Goal: Task Accomplishment & Management: Use online tool/utility

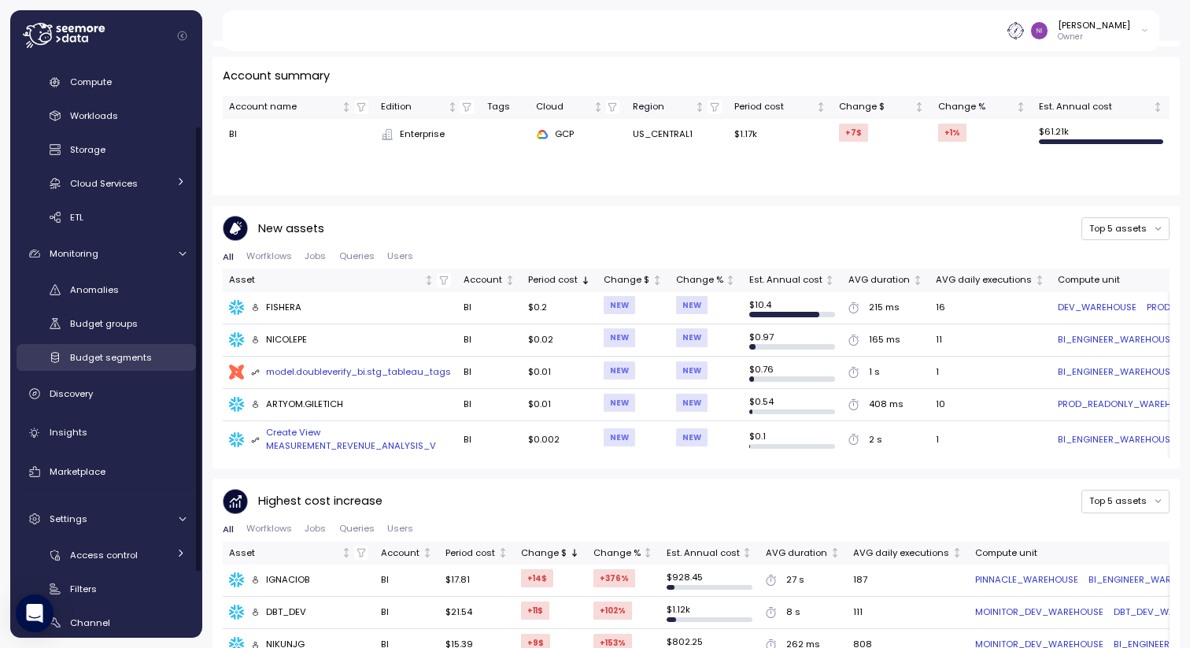
scroll to position [163, 0]
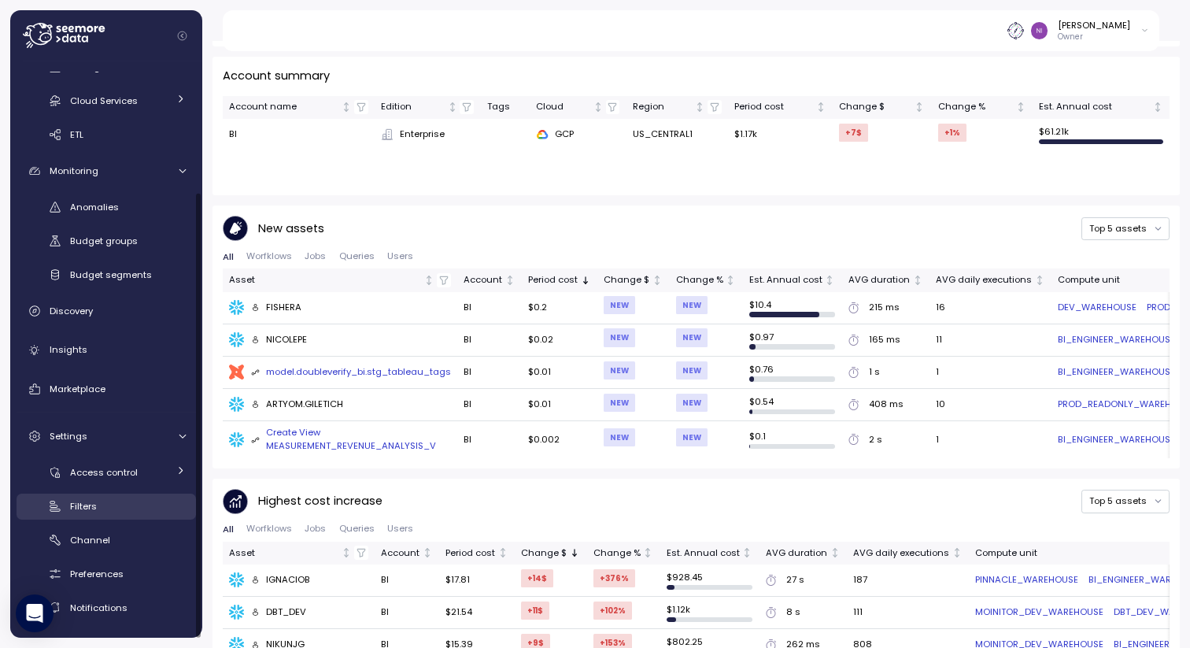
click at [64, 505] on link "Filters" at bounding box center [106, 506] width 179 height 26
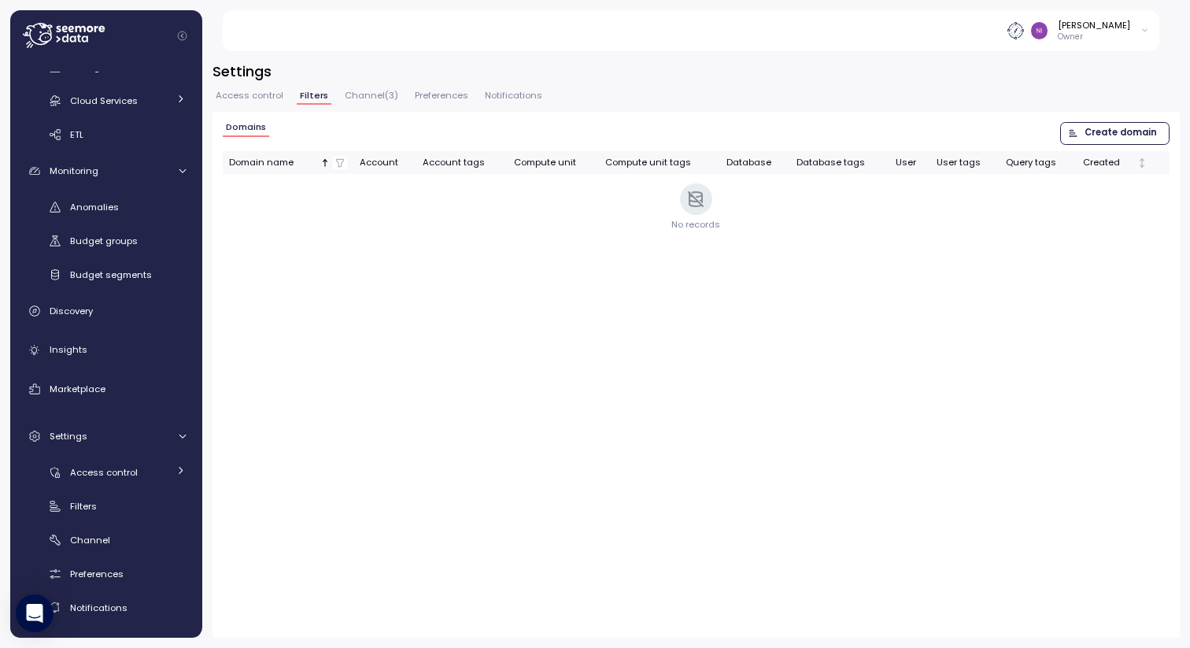
click at [1115, 127] on span "Create domain" at bounding box center [1120, 133] width 72 height 21
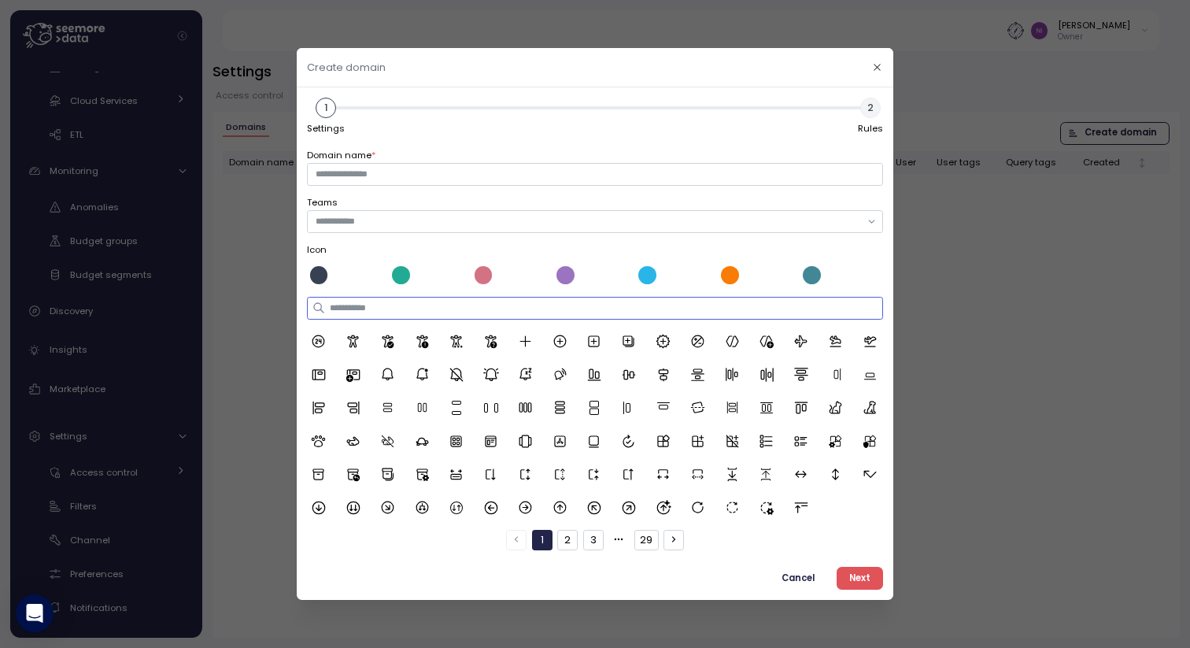
click at [729, 307] on input at bounding box center [594, 308] width 575 height 23
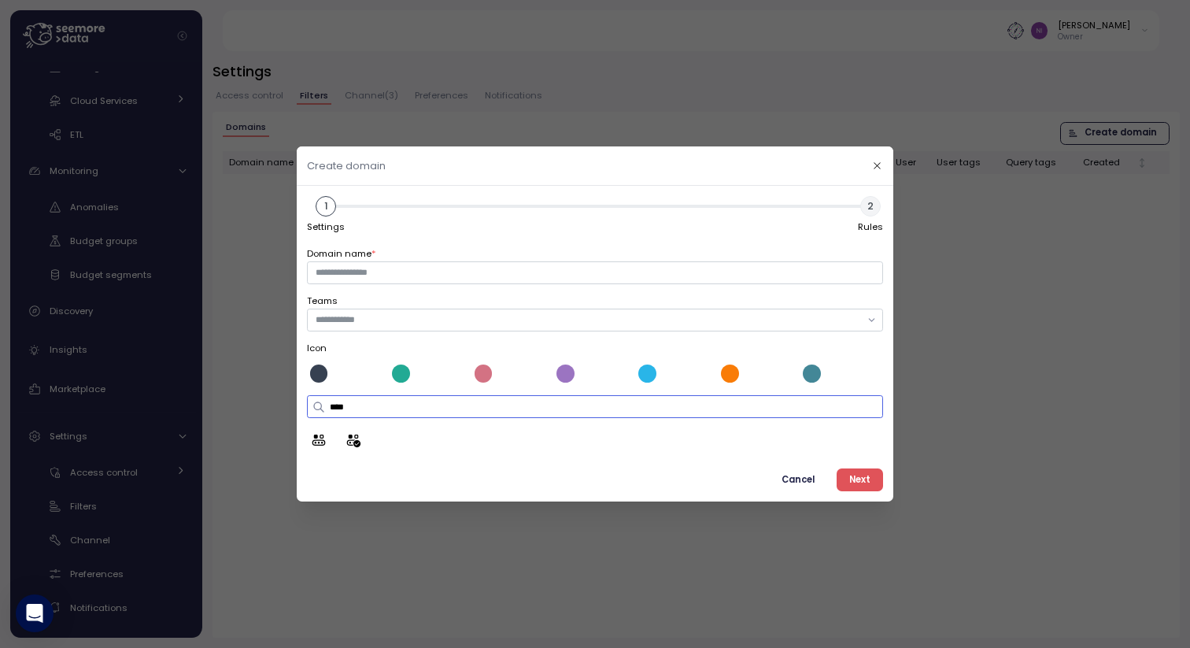
drag, startPoint x: 359, startPoint y: 412, endPoint x: 310, endPoint y: 403, distance: 49.7
click at [310, 403] on div "****" at bounding box center [594, 406] width 575 height 23
type input "***"
click at [366, 318] on input "text" at bounding box center [588, 319] width 545 height 14
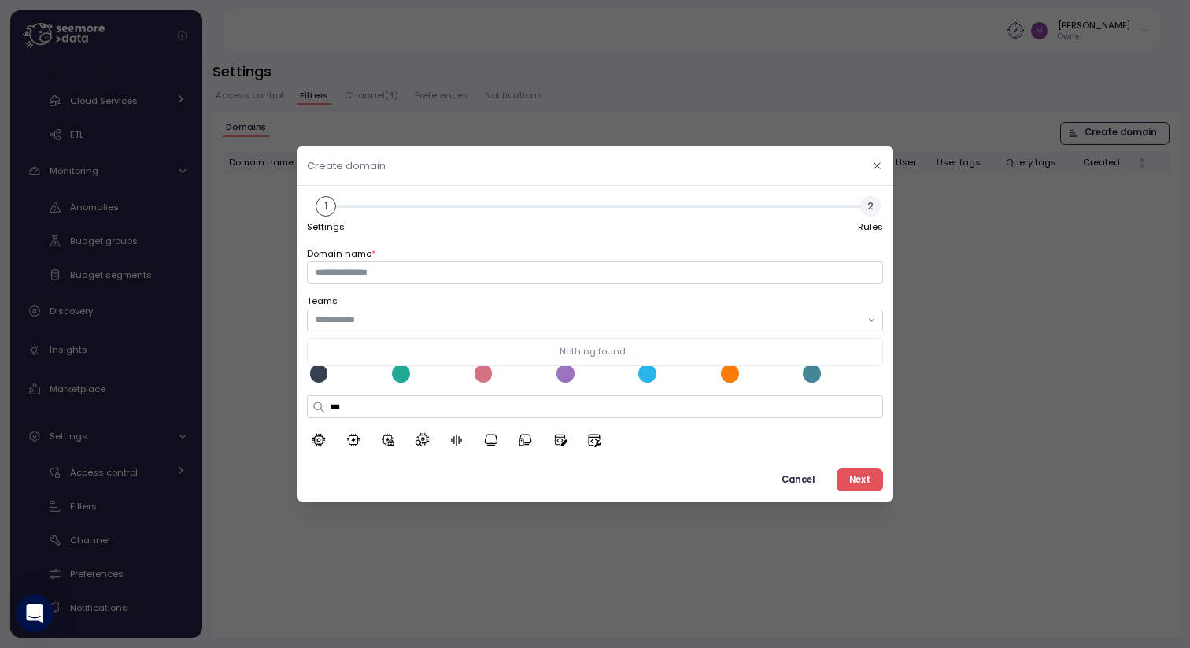
click at [874, 161] on button "button" at bounding box center [877, 166] width 18 height 18
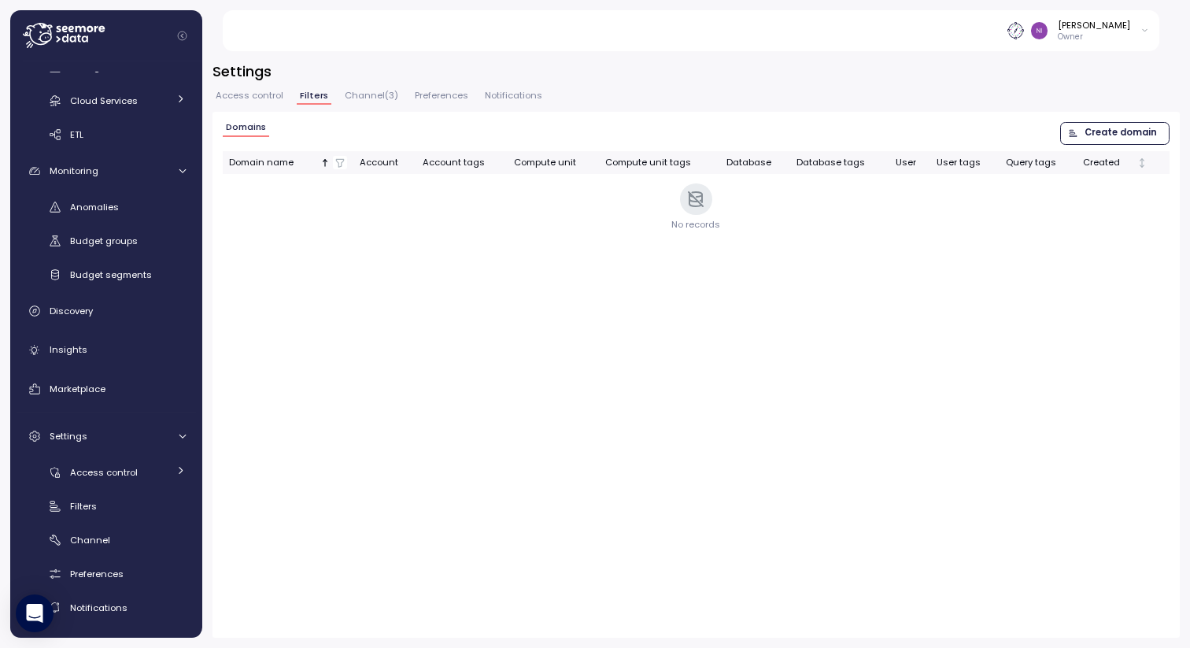
click at [1144, 38] on icon at bounding box center [1144, 30] width 9 height 19
click at [1093, 63] on div "User settings" at bounding box center [1111, 64] width 61 height 14
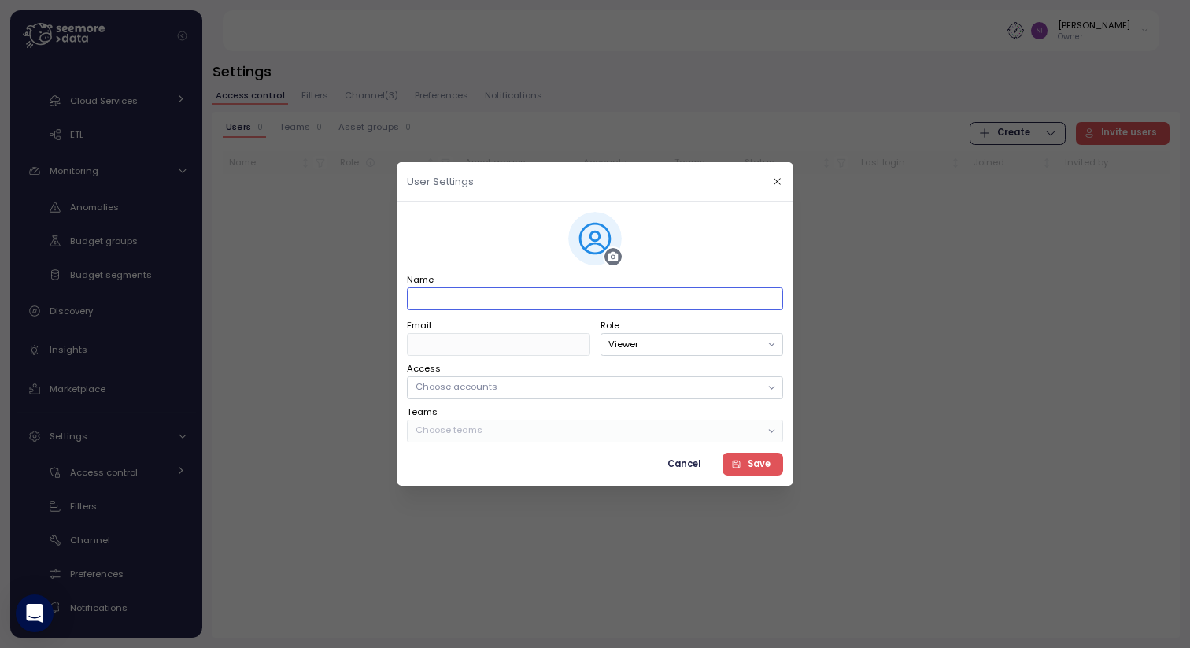
click at [604, 294] on input "Name" at bounding box center [595, 298] width 376 height 23
type input "**********"
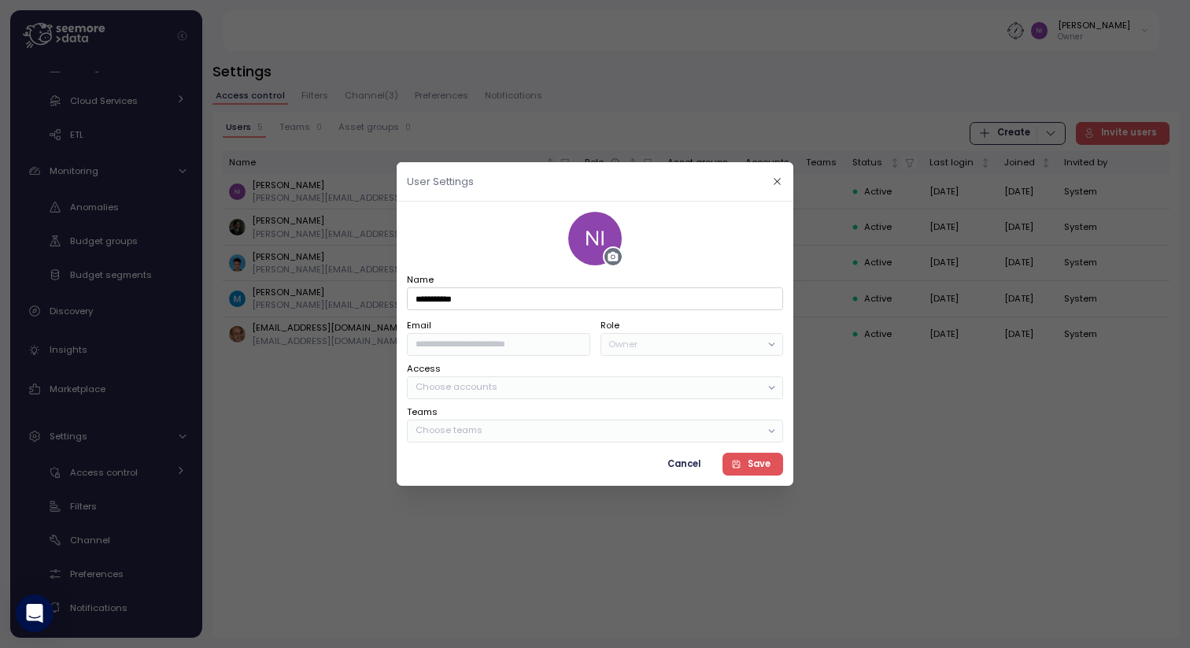
click at [676, 458] on span "Cancel" at bounding box center [683, 463] width 33 height 21
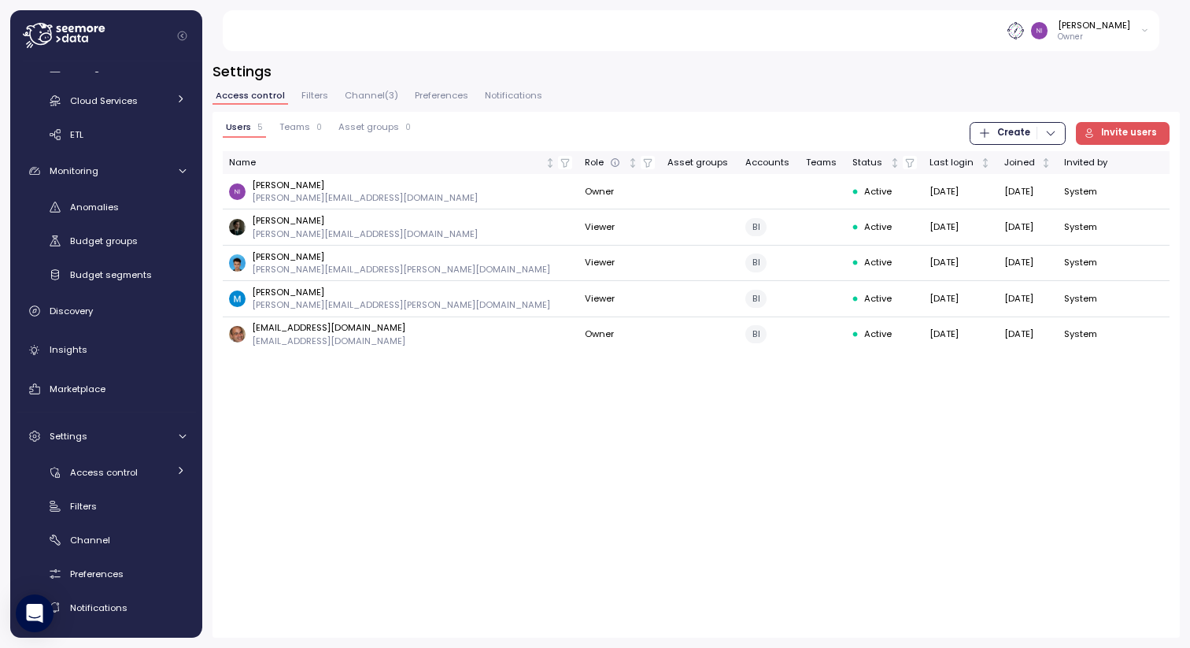
click at [316, 94] on span "Filters" at bounding box center [314, 95] width 27 height 9
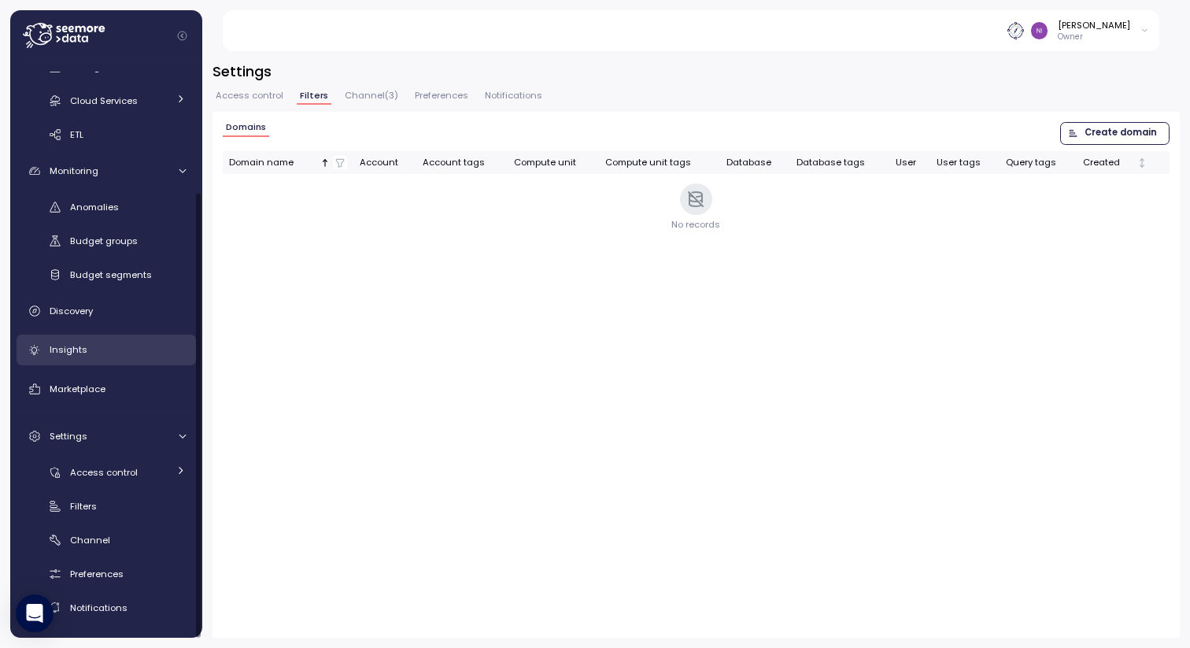
click at [122, 351] on div "Insights" at bounding box center [118, 350] width 136 height 16
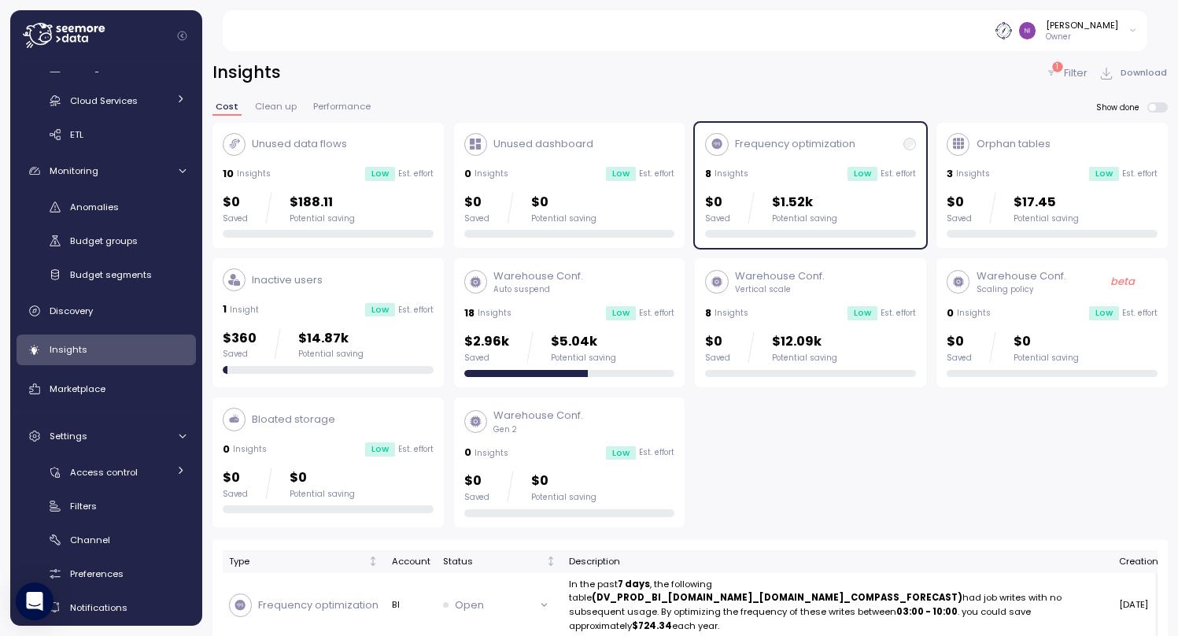
click at [1059, 68] on p "1" at bounding box center [1057, 66] width 2 height 11
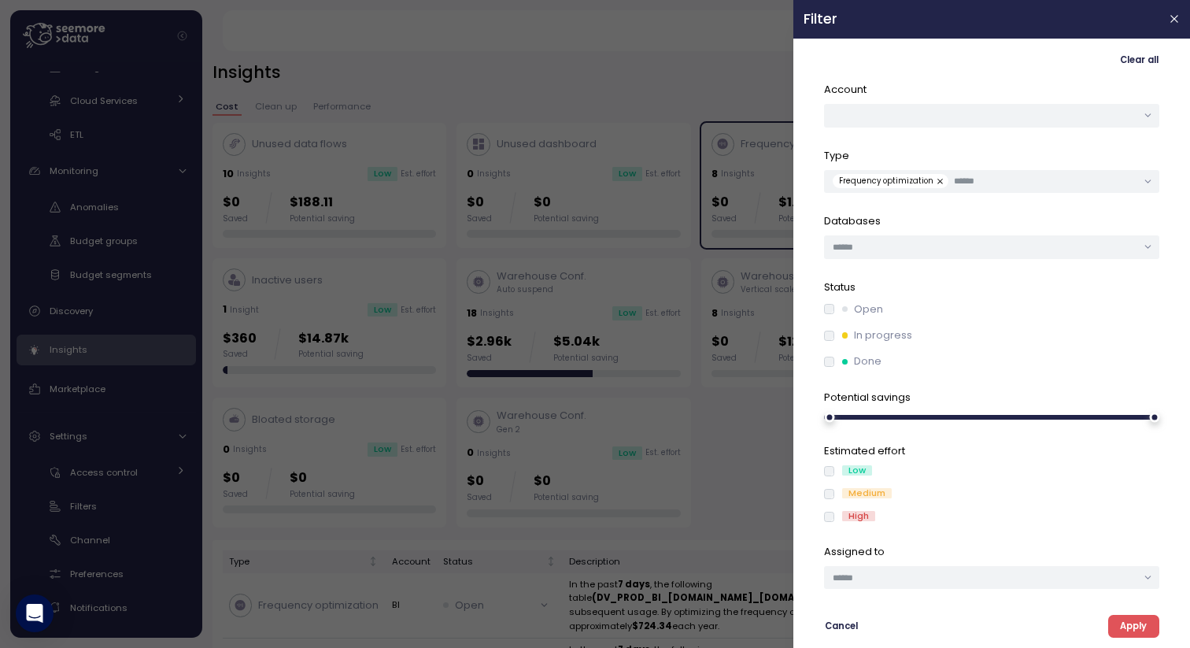
click at [936, 184] on button "button" at bounding box center [941, 181] width 16 height 14
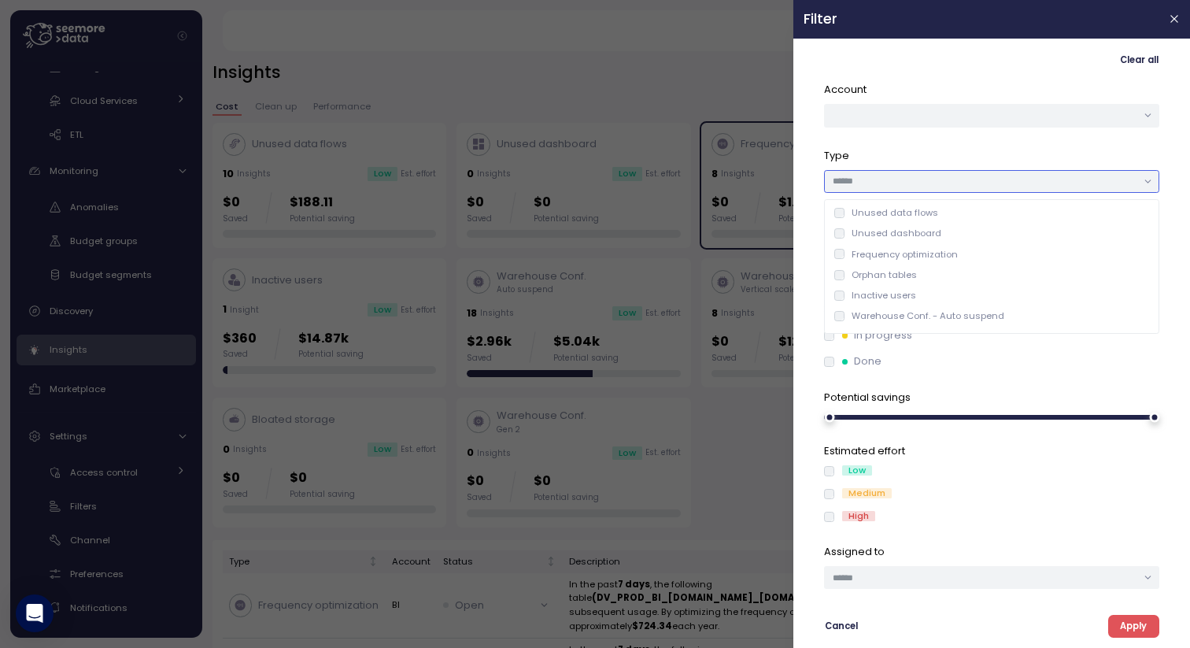
click at [936, 184] on input "text" at bounding box center [985, 181] width 304 height 14
click at [1000, 119] on button "button" at bounding box center [991, 115] width 335 height 23
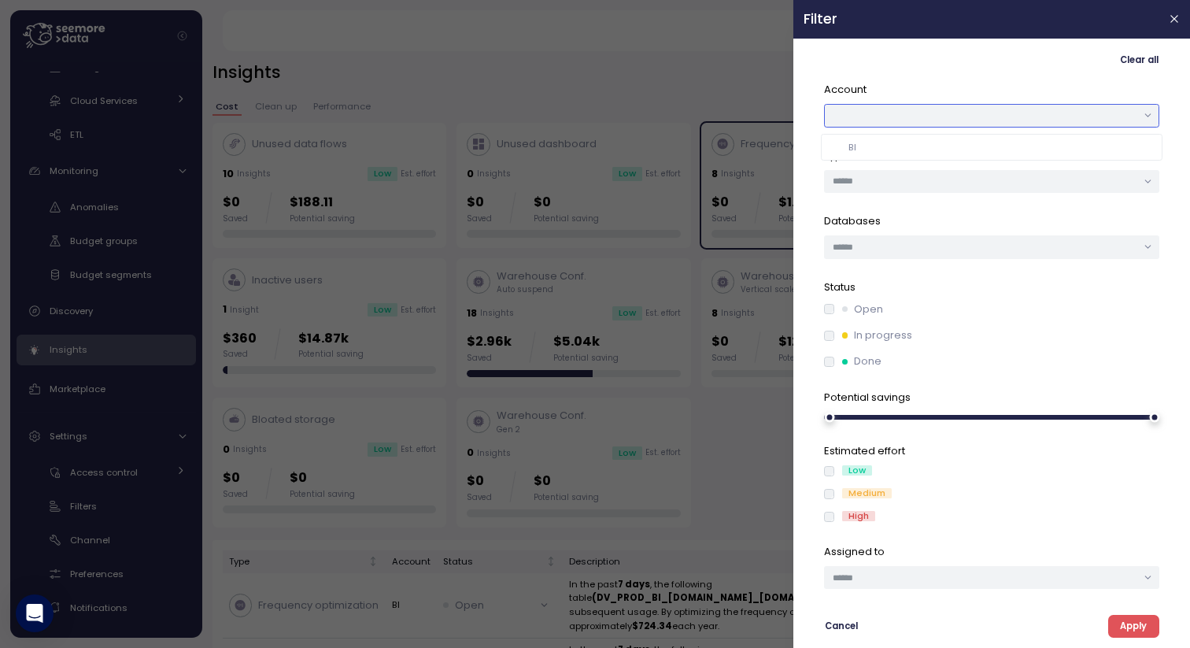
click at [934, 139] on div "BI" at bounding box center [991, 147] width 335 height 20
click at [830, 342] on div "In progress" at bounding box center [991, 335] width 335 height 16
click at [1135, 630] on span "Apply" at bounding box center [1133, 625] width 27 height 21
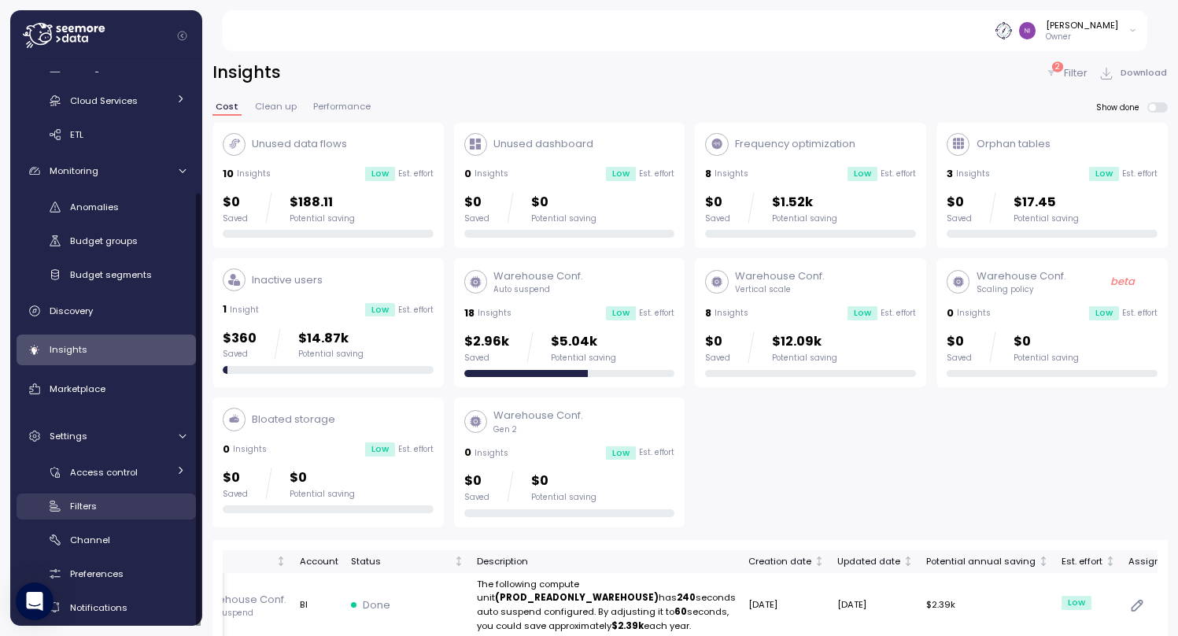
click at [99, 508] on div "Filters" at bounding box center [128, 506] width 116 height 16
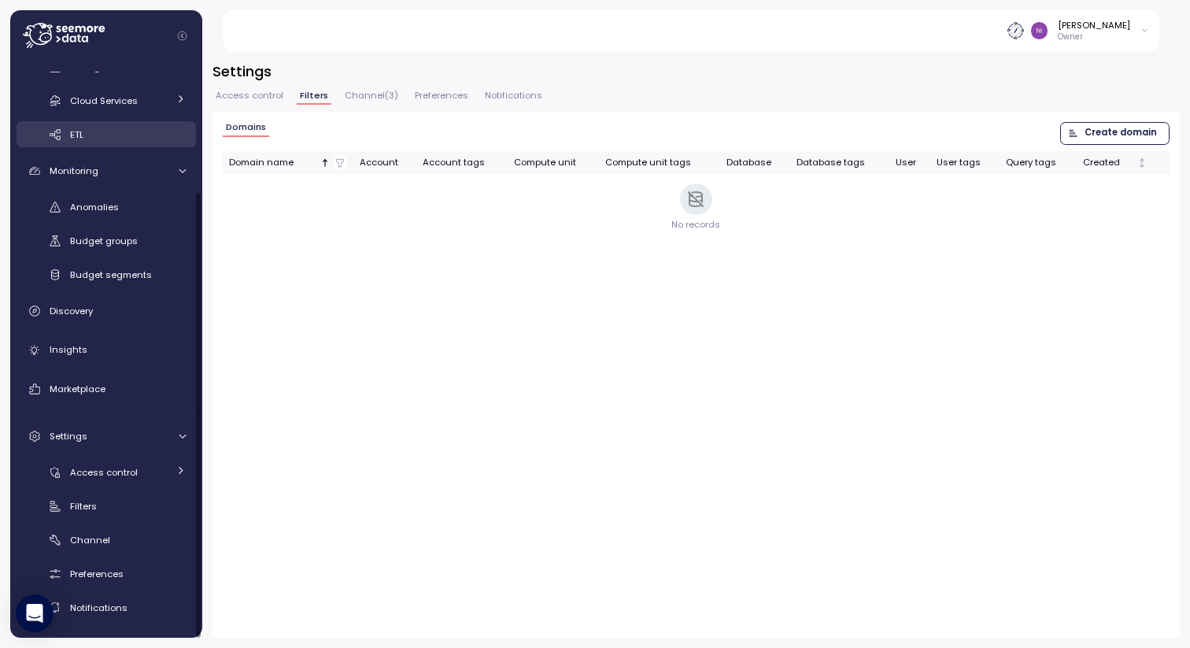
click at [83, 143] on link "ETL" at bounding box center [106, 134] width 179 height 26
